Goal: Information Seeking & Learning: Learn about a topic

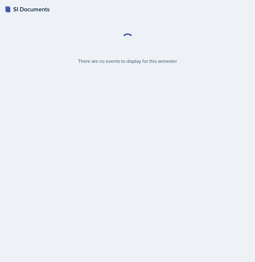
select select "2bed604d-1099-4043-b1bc-2365e8740244"
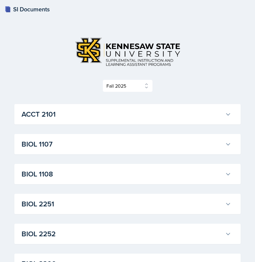
click at [143, 110] on h3 "ACCT 2101" at bounding box center [122, 114] width 201 height 11
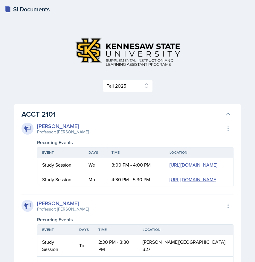
click at [143, 110] on h3 "ACCT 2101" at bounding box center [122, 114] width 201 height 11
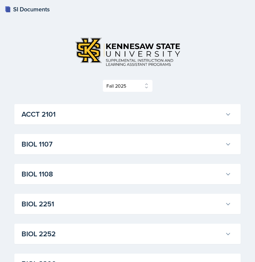
click at [113, 118] on h3 "ACCT 2101" at bounding box center [122, 114] width 201 height 11
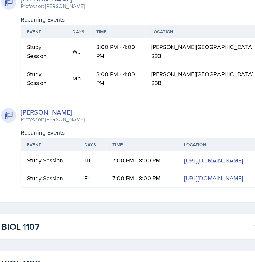
scroll to position [787, 0]
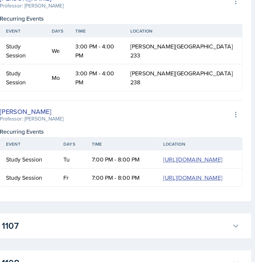
drag, startPoint x: 102, startPoint y: 111, endPoint x: 157, endPoint y: 110, distance: 54.8
click at [157, 32] on tr "Study Session We 3:40 PM - 4:40 PM [PERSON_NAME][GEOGRAPHIC_DATA] 223" at bounding box center [135, 21] width 196 height 22
click at [157, 28] on span "[PERSON_NAME] Education Building 223" at bounding box center [184, 21] width 77 height 14
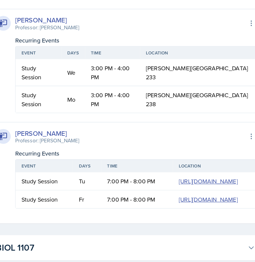
drag, startPoint x: 158, startPoint y: 110, endPoint x: 170, endPoint y: 110, distance: 12.6
click at [170, 28] on span "[PERSON_NAME] Education Building 223" at bounding box center [184, 21] width 77 height 14
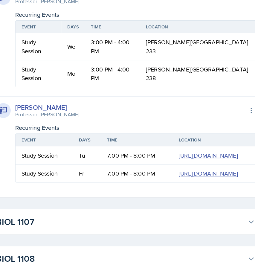
scroll to position [787, 0]
